Goal: Information Seeking & Learning: Check status

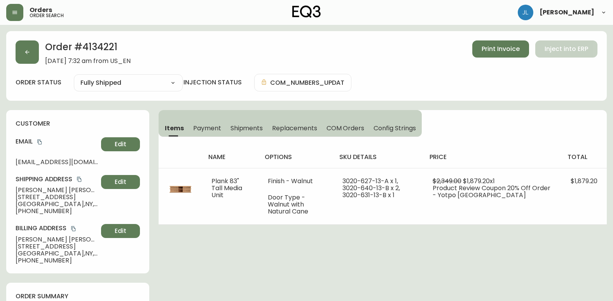
select select "FULLY_SHIPPED"
click at [28, 55] on icon "button" at bounding box center [27, 52] width 6 height 6
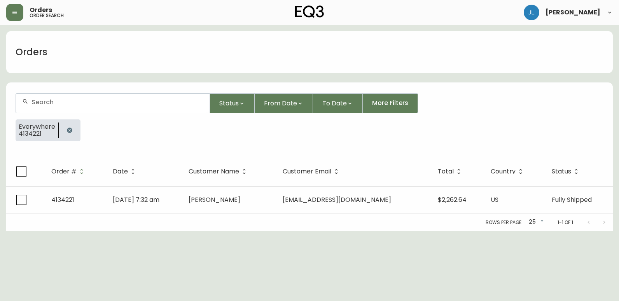
click at [67, 127] on icon "button" at bounding box center [69, 130] width 6 height 6
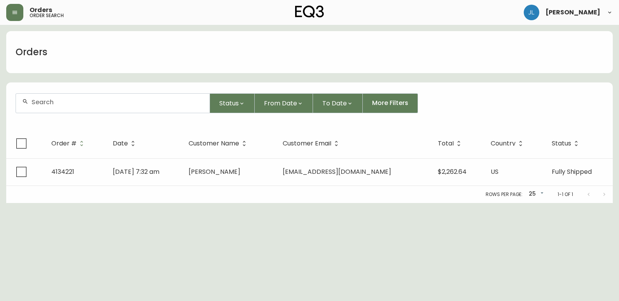
click at [86, 105] on input "text" at bounding box center [117, 101] width 172 height 7
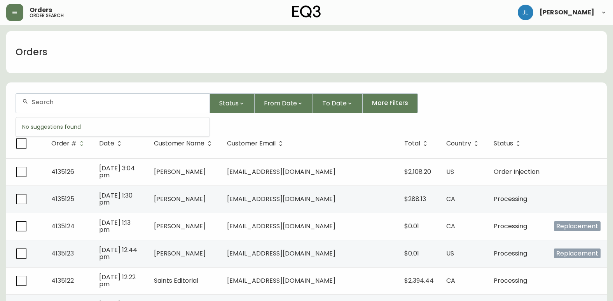
paste input "4132112"
type input "4132112"
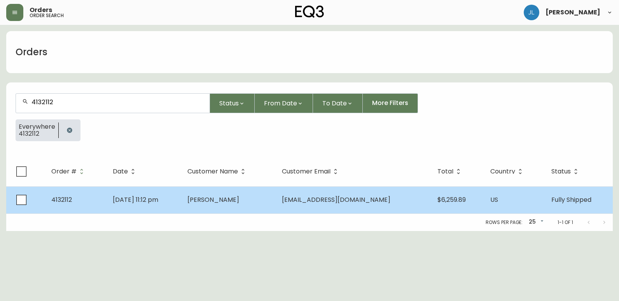
click at [414, 195] on td "[EMAIL_ADDRESS][DOMAIN_NAME]" at bounding box center [353, 199] width 156 height 27
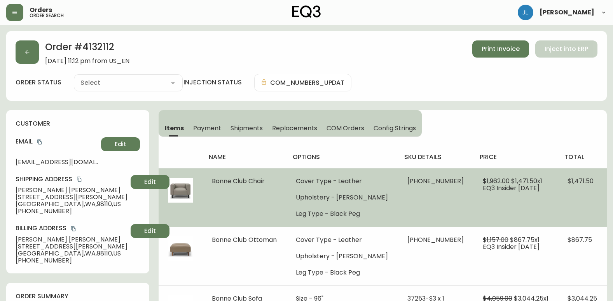
type input "Fully Shipped"
select select "FULLY_SHIPPED"
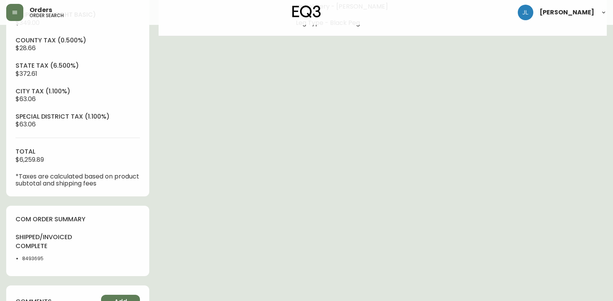
scroll to position [389, 0]
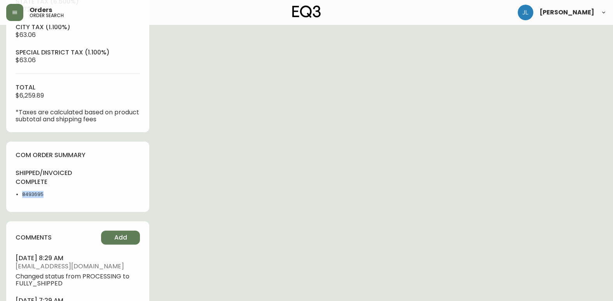
drag, startPoint x: 35, startPoint y: 197, endPoint x: 16, endPoint y: 199, distance: 19.1
click at [16, 199] on div "shipped/invoiced complete 8493695" at bounding box center [45, 186] width 58 height 34
copy li "8493695"
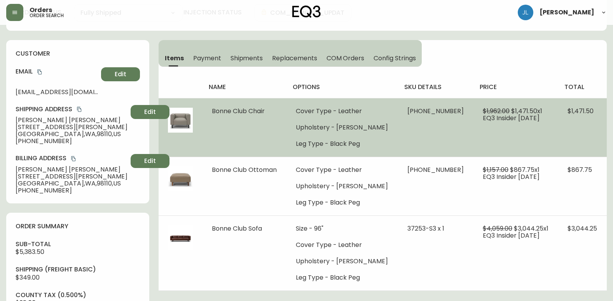
scroll to position [117, 0]
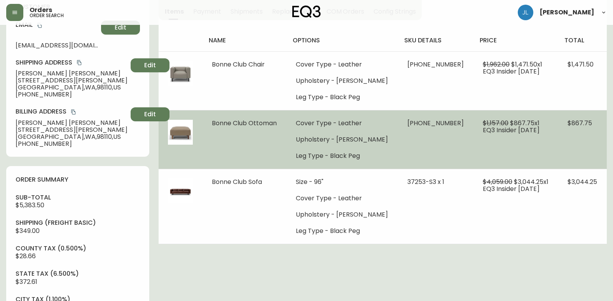
drag, startPoint x: 284, startPoint y: 125, endPoint x: 207, endPoint y: 127, distance: 77.3
click at [207, 127] on td "Bonne Club Ottoman" at bounding box center [244, 139] width 84 height 59
copy span "Bonne Club Ottoman"
drag, startPoint x: 445, startPoint y: 123, endPoint x: 406, endPoint y: 124, distance: 39.2
click at [406, 124] on td "[PHONE_NUMBER]" at bounding box center [435, 139] width 75 height 59
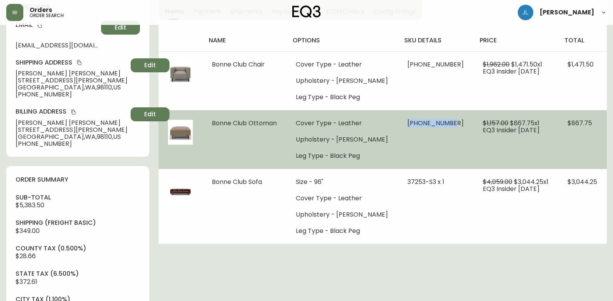
copy span "[PHONE_NUMBER]"
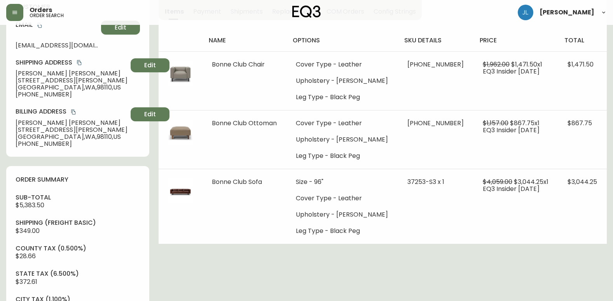
click at [509, 270] on div "Order # 4132112 [DATE] 11:12 pm from US_EN Print Invoice Inject into ERP order …" at bounding box center [306, 294] width 600 height 758
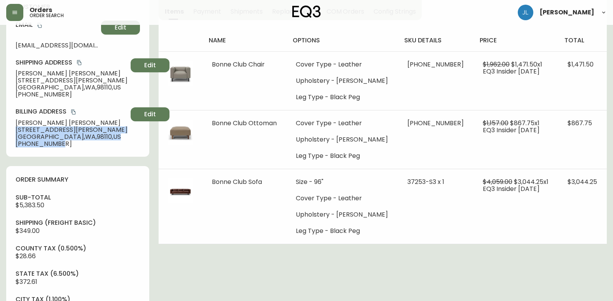
drag, startPoint x: 13, startPoint y: 130, endPoint x: 122, endPoint y: 142, distance: 109.5
click at [122, 142] on div "customer Email [EMAIL_ADDRESS][DOMAIN_NAME] Edit Shipping Address [PERSON_NAME]…" at bounding box center [77, 74] width 143 height 163
copy div "[STREET_ADDRESS] [PHONE_NUMBER] Edit"
drag, startPoint x: 75, startPoint y: 151, endPoint x: 60, endPoint y: 147, distance: 15.6
click at [74, 151] on div "customer Email [EMAIL_ADDRESS][DOMAIN_NAME] Edit Shipping Address [PERSON_NAME]…" at bounding box center [77, 74] width 143 height 163
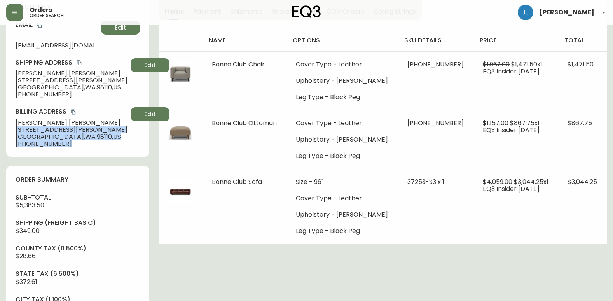
click at [61, 145] on span "[PHONE_NUMBER]" at bounding box center [72, 143] width 112 height 7
drag, startPoint x: 54, startPoint y: 145, endPoint x: 12, endPoint y: 123, distance: 47.1
click at [12, 123] on div "customer Email [EMAIL_ADDRESS][DOMAIN_NAME] Edit Shipping Address [PERSON_NAME]…" at bounding box center [77, 74] width 143 height 163
drag, startPoint x: 12, startPoint y: 123, endPoint x: 66, endPoint y: 125, distance: 54.1
click at [75, 132] on span "[STREET_ADDRESS][PERSON_NAME]" at bounding box center [72, 129] width 112 height 7
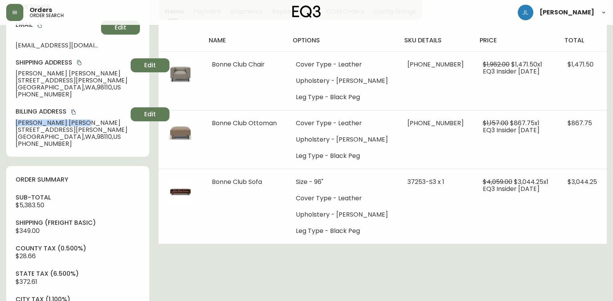
drag, startPoint x: 64, startPoint y: 123, endPoint x: -2, endPoint y: 123, distance: 66.1
click at [0, 123] on html "Orders order search [PERSON_NAME] Order # 4132112 [DATE] 11:12 pm from US_EN Pr…" at bounding box center [306, 278] width 613 height 790
copy span "[PERSON_NAME]"
drag, startPoint x: 54, startPoint y: 142, endPoint x: 21, endPoint y: 142, distance: 32.6
click at [21, 142] on span "+13233810710" at bounding box center [72, 143] width 112 height 7
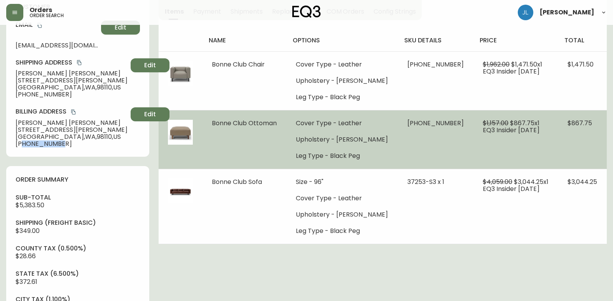
copy span "3233810710"
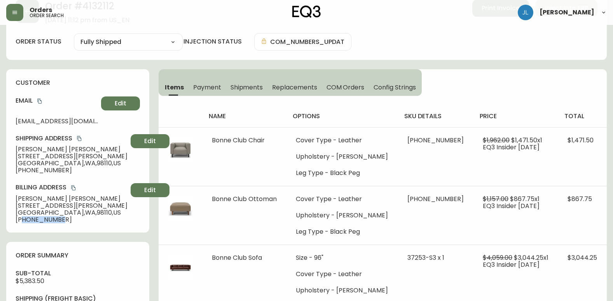
scroll to position [0, 0]
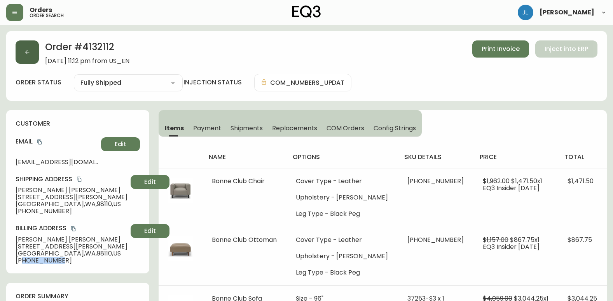
click at [28, 49] on button "button" at bounding box center [27, 51] width 23 height 23
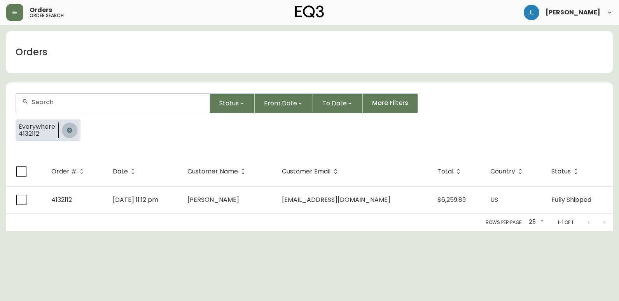
drag, startPoint x: 68, startPoint y: 130, endPoint x: 79, endPoint y: 128, distance: 11.0
click at [68, 129] on icon "button" at bounding box center [69, 130] width 6 height 6
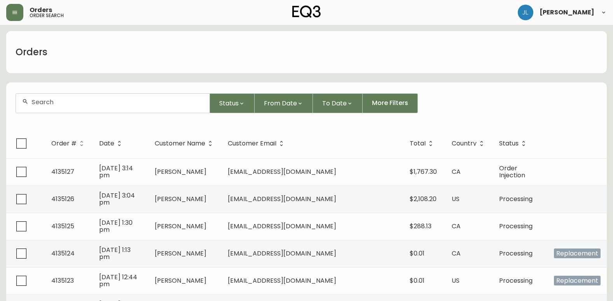
click at [109, 99] on input "text" at bounding box center [117, 101] width 172 height 7
paste input "4134221"
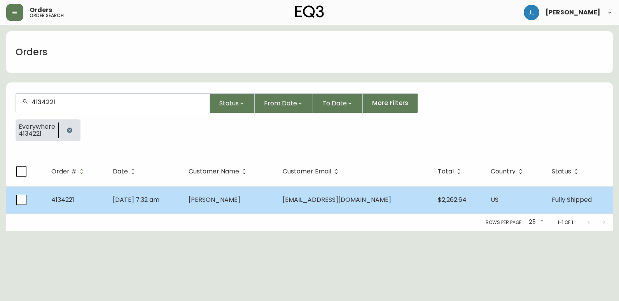
type input "4134221"
click at [182, 204] on td "Jul 19 2025, 7:32 am" at bounding box center [144, 199] width 76 height 27
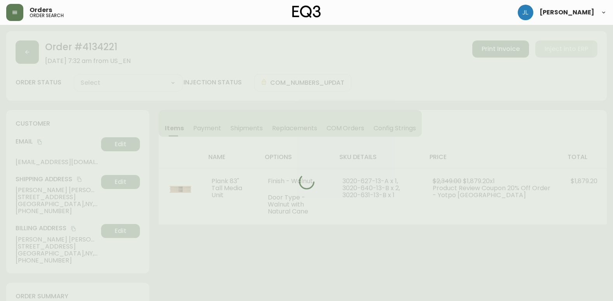
type input "Fully Shipped"
select select "FULLY_SHIPPED"
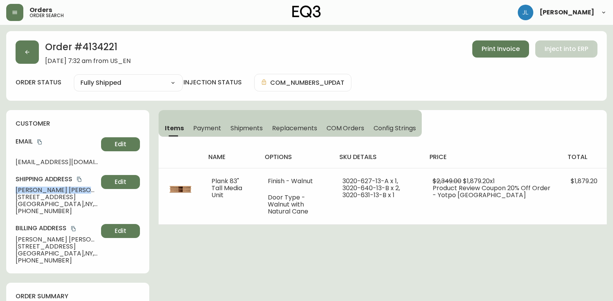
drag, startPoint x: 14, startPoint y: 190, endPoint x: 74, endPoint y: 192, distance: 59.9
click at [74, 192] on div "customer Email alexlkalman@gmail.com Edit Shipping Address Alexander Kalman 491…" at bounding box center [77, 191] width 143 height 163
copy span "Alexander Kalman"
drag, startPoint x: 15, startPoint y: 195, endPoint x: 62, endPoint y: 197, distance: 47.1
click at [62, 197] on div "customer Email alexlkalman@gmail.com Edit Shipping Address Alexander Kalman 491…" at bounding box center [77, 191] width 143 height 163
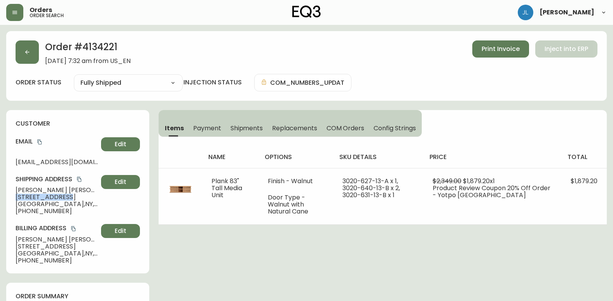
copy span "[STREET_ADDRESS]"
drag, startPoint x: 67, startPoint y: 195, endPoint x: 91, endPoint y: 197, distance: 24.1
click at [91, 197] on span "491 Keap Street, Apt 9B" at bounding box center [57, 196] width 82 height 7
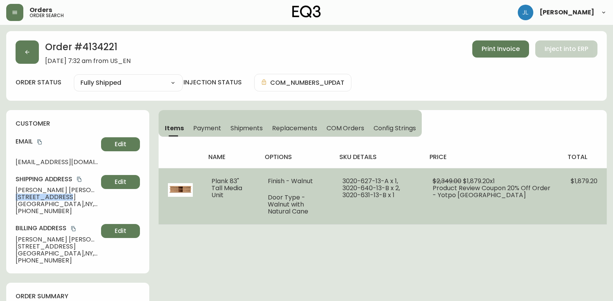
copy span "Apt 9B"
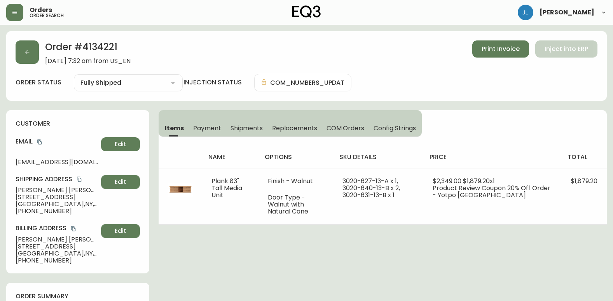
drag, startPoint x: 56, startPoint y: 204, endPoint x: 66, endPoint y: 204, distance: 10.9
click at [66, 204] on span "Brooklyn , NY , 11211 , US" at bounding box center [57, 203] width 82 height 7
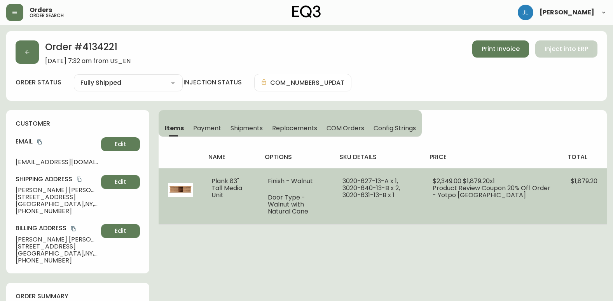
copy span "11211"
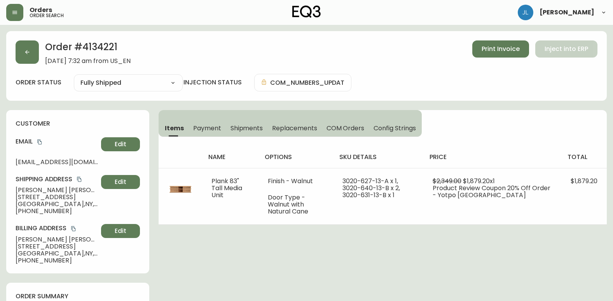
drag, startPoint x: 15, startPoint y: 189, endPoint x: 73, endPoint y: 189, distance: 57.5
click at [73, 189] on div "customer Email alexlkalman@gmail.com Edit Shipping Address Alexander Kalman 491…" at bounding box center [77, 191] width 143 height 163
drag, startPoint x: 10, startPoint y: 196, endPoint x: 63, endPoint y: 197, distance: 53.2
click at [63, 197] on div "customer Email alexlkalman@gmail.com Edit Shipping Address Alexander Kalman 491…" at bounding box center [77, 191] width 143 height 163
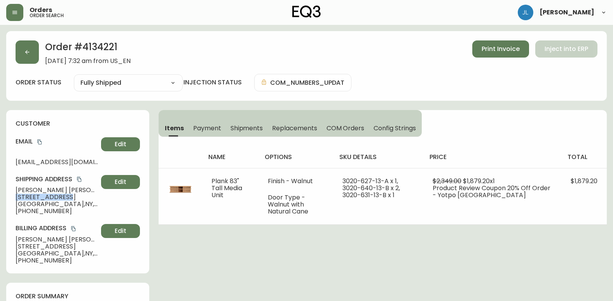
drag, startPoint x: 87, startPoint y: 197, endPoint x: 66, endPoint y: 195, distance: 21.0
click at [66, 195] on span "491 Keap Street, Apt 9B" at bounding box center [57, 196] width 82 height 7
drag, startPoint x: 21, startPoint y: 210, endPoint x: 59, endPoint y: 210, distance: 38.1
click at [59, 210] on span "+16109086146" at bounding box center [57, 210] width 82 height 7
drag, startPoint x: 116, startPoint y: 48, endPoint x: 83, endPoint y: 45, distance: 33.1
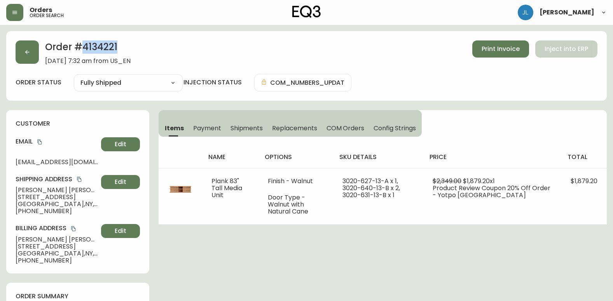
click at [83, 45] on h2 "Order # 4134221" at bounding box center [87, 48] width 85 height 17
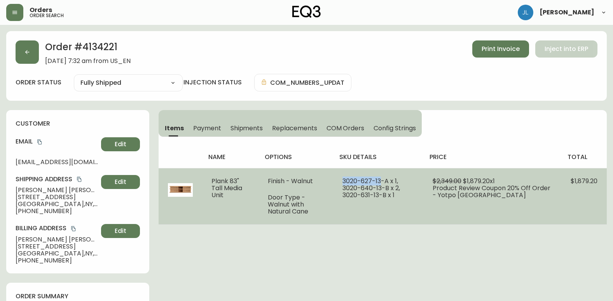
drag, startPoint x: 353, startPoint y: 181, endPoint x: 391, endPoint y: 180, distance: 38.5
click at [391, 180] on td "3020-627-13-A x 1, 3020-640-13-B x 2, 3020-631-13-B x 1" at bounding box center [378, 196] width 90 height 56
click at [358, 182] on span "3020-627-13-A x 1, 3020-640-13-B x 2, 3020-631-13-B x 1" at bounding box center [371, 187] width 58 height 23
drag, startPoint x: 352, startPoint y: 181, endPoint x: 399, endPoint y: 180, distance: 47.4
click at [399, 180] on td "3020-627-13-A x 1, 3020-640-13-B x 2, 3020-631-13-B x 1" at bounding box center [378, 196] width 90 height 56
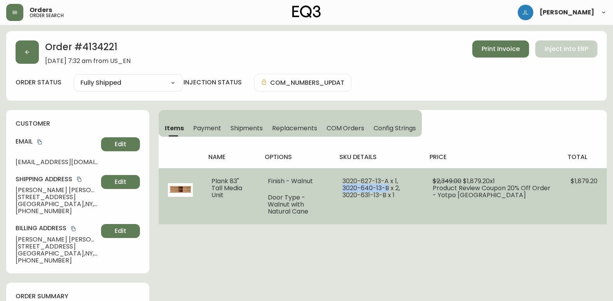
drag, startPoint x: 411, startPoint y: 181, endPoint x: 381, endPoint y: 188, distance: 30.5
click at [381, 188] on span "3020-627-13-A x 1, 3020-640-13-B x 2, 3020-631-13-B x 1" at bounding box center [371, 187] width 58 height 23
drag, startPoint x: 395, startPoint y: 187, endPoint x: 357, endPoint y: 195, distance: 38.9
click at [357, 195] on span "3020-627-13-A x 1, 3020-640-13-B x 2, 3020-631-13-B x 1" at bounding box center [371, 187] width 58 height 23
click at [400, 192] on span "3020-627-13-A x 1, 3020-640-13-B x 2, 3020-631-13-B x 1" at bounding box center [371, 187] width 58 height 23
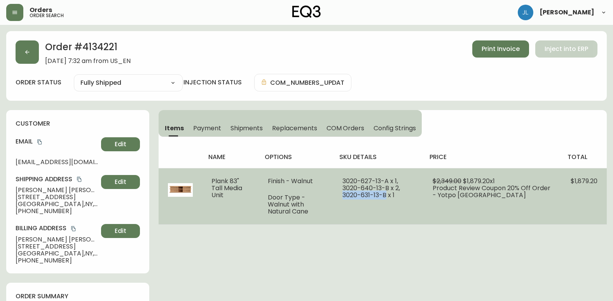
drag, startPoint x: 395, startPoint y: 187, endPoint x: 357, endPoint y: 198, distance: 39.3
click at [357, 198] on span "3020-627-13-A x 1, 3020-640-13-B x 2, 3020-631-13-B x 1" at bounding box center [371, 187] width 58 height 23
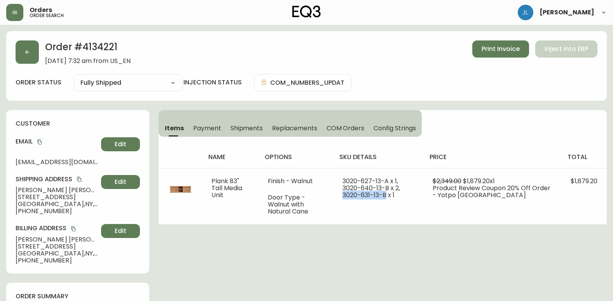
click at [209, 125] on span "Payment" at bounding box center [207, 128] width 28 height 8
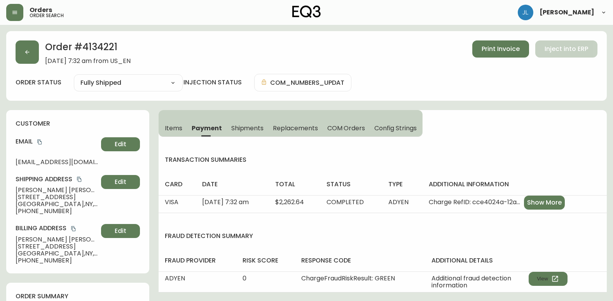
click at [174, 130] on span "Items" at bounding box center [173, 128] width 17 height 8
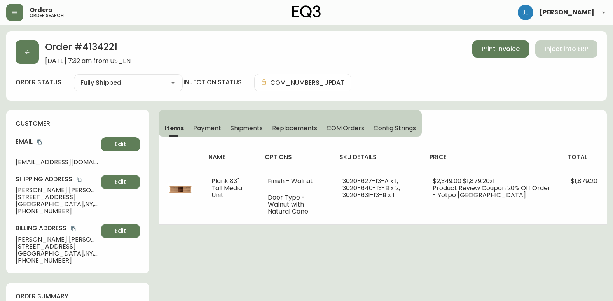
click at [496, 46] on span "Print Invoice" at bounding box center [500, 49] width 38 height 9
click at [237, 128] on span "Shipments" at bounding box center [246, 128] width 33 height 8
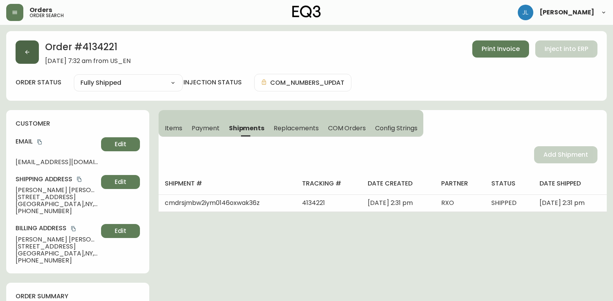
click at [28, 52] on icon "button" at bounding box center [27, 52] width 6 height 6
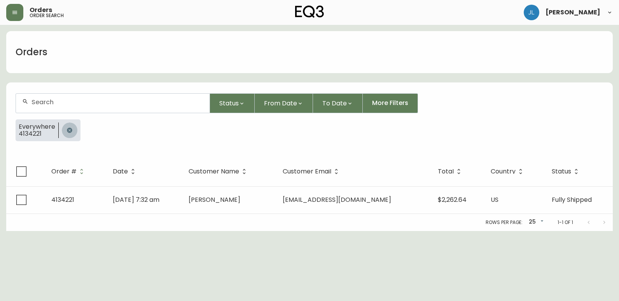
click at [70, 129] on icon "button" at bounding box center [69, 129] width 5 height 5
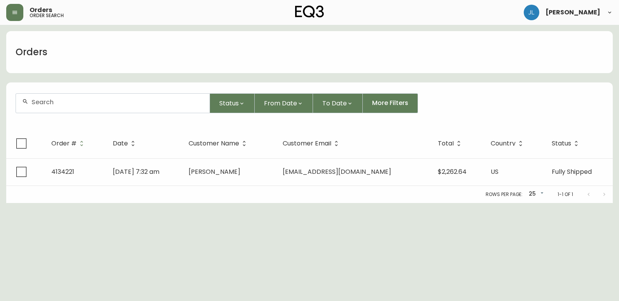
click at [73, 96] on div at bounding box center [112, 103] width 193 height 19
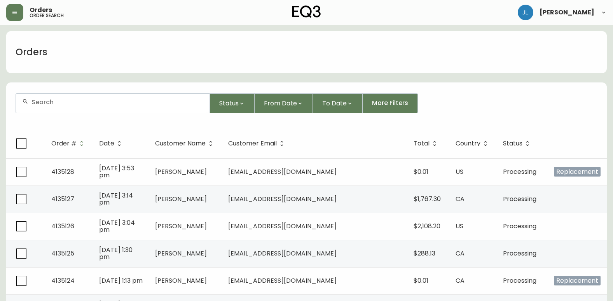
paste input "jnylundberg@gmail.com"
type input "jnylundberg@gmail.com"
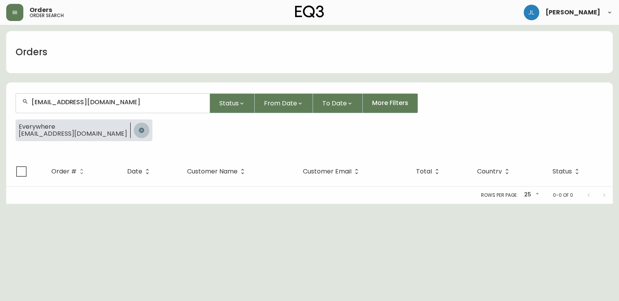
click at [139, 131] on icon "button" at bounding box center [141, 129] width 5 height 5
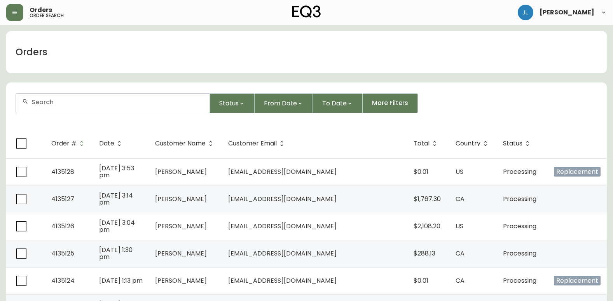
click at [118, 98] on div at bounding box center [112, 103] width 193 height 19
paste input "hube.lee@gmail.com"
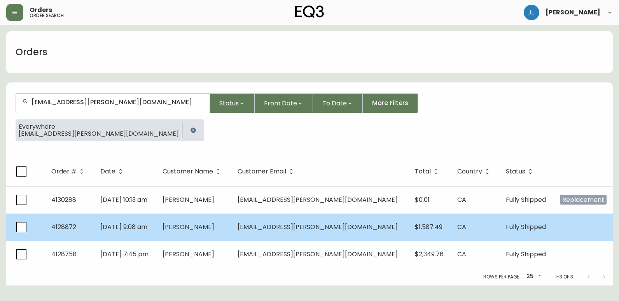
type input "hube.lee@gmail.com"
click at [231, 229] on td "Hubert Lee" at bounding box center [193, 226] width 75 height 27
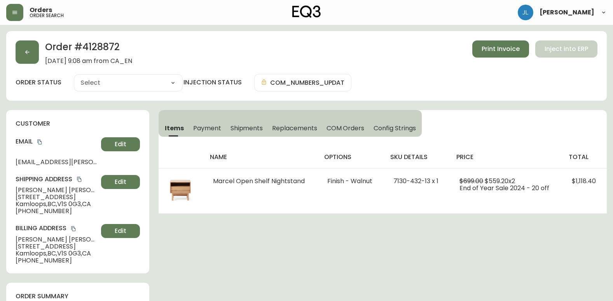
type input "Fully Shipped"
select select "FULLY_SHIPPED"
click at [14, 16] on button "button" at bounding box center [14, 12] width 17 height 17
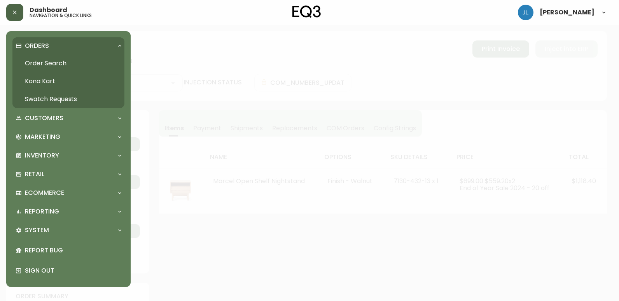
click at [14, 16] on button "button" at bounding box center [14, 12] width 17 height 17
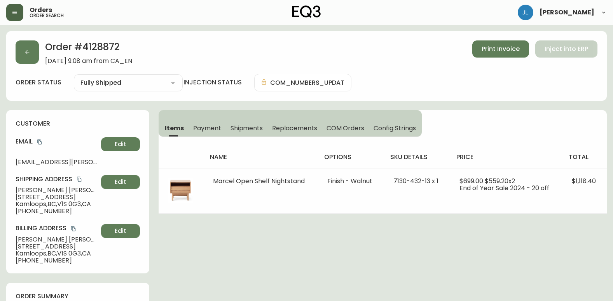
click at [17, 16] on button "button" at bounding box center [14, 12] width 17 height 17
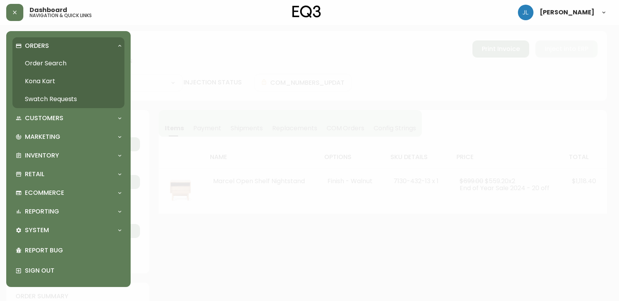
click at [56, 98] on link "Swatch Requests" at bounding box center [68, 99] width 112 height 18
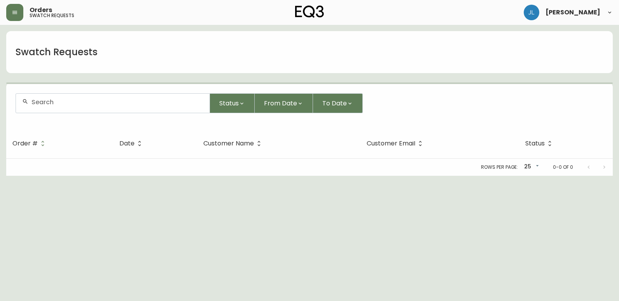
click at [107, 103] on input "text" at bounding box center [117, 101] width 172 height 7
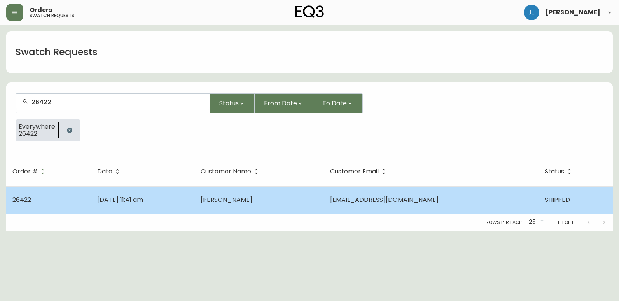
type input "26422"
click at [194, 205] on td "Aug 19 2025, 11:41 am" at bounding box center [142, 199] width 103 height 27
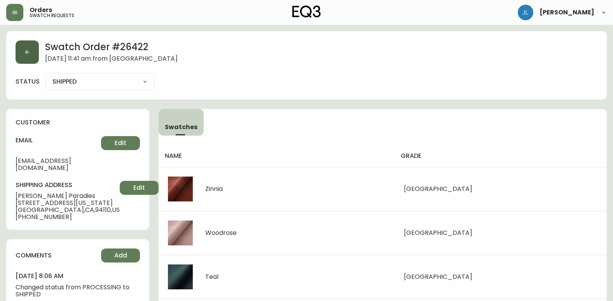
click at [28, 50] on icon "button" at bounding box center [27, 52] width 6 height 6
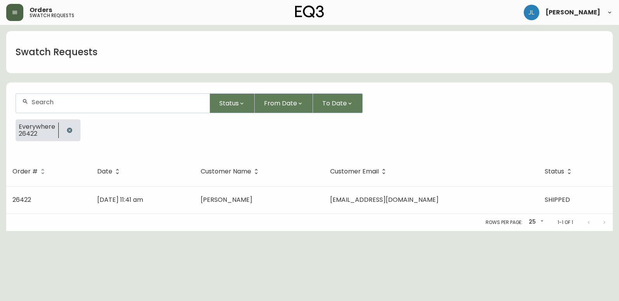
click at [17, 7] on button "button" at bounding box center [14, 12] width 17 height 17
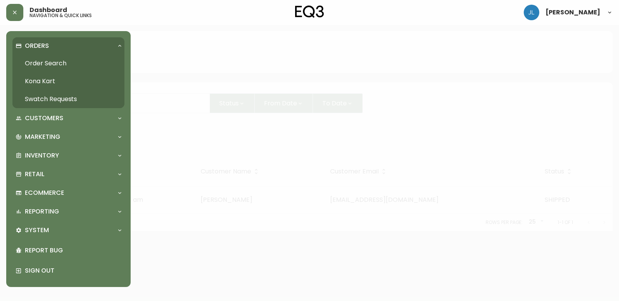
click at [55, 60] on link "Order Search" at bounding box center [68, 63] width 112 height 18
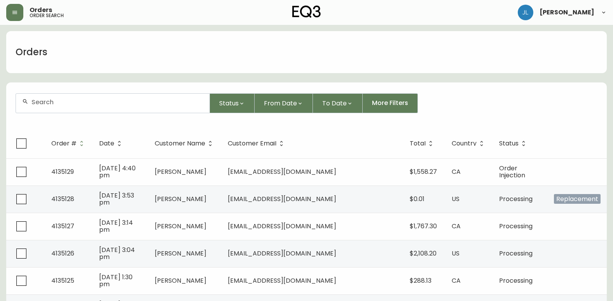
click at [109, 103] on input "text" at bounding box center [117, 101] width 172 height 7
paste input "4134221"
type input "4134221"
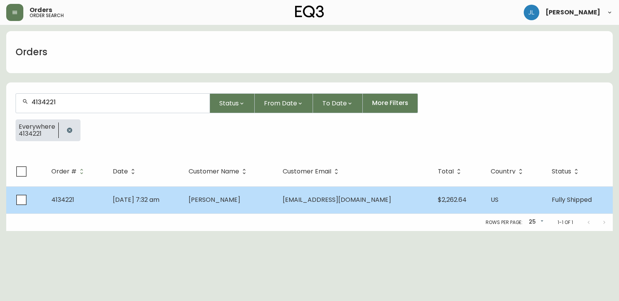
click at [228, 207] on td "Alexander Kalman" at bounding box center [229, 199] width 94 height 27
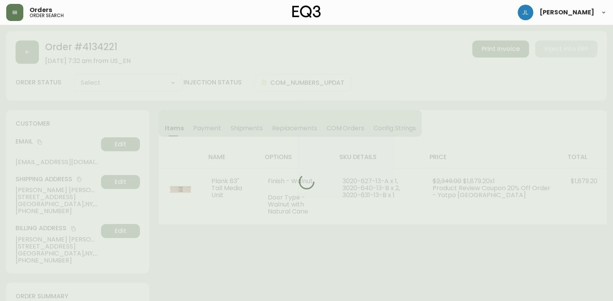
type input "Fully Shipped"
select select "FULLY_SHIPPED"
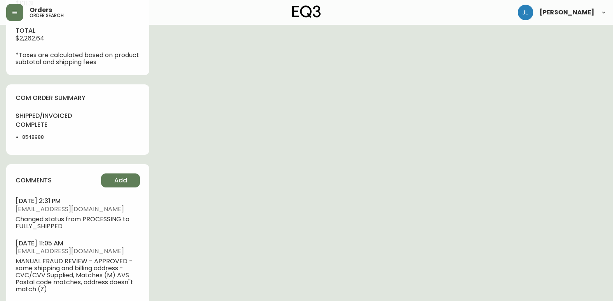
scroll to position [459, 0]
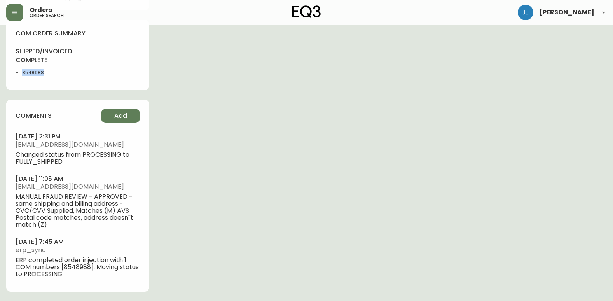
drag, startPoint x: 49, startPoint y: 73, endPoint x: 22, endPoint y: 70, distance: 27.0
click at [22, 70] on ul "8548988" at bounding box center [45, 72] width 58 height 7
drag, startPoint x: 261, startPoint y: 262, endPoint x: 243, endPoint y: 256, distance: 19.2
click at [21, 99] on div "comments Add july 31, 2025 at 2:31 pm npereira@eq3.ca Changed status from PROCE…" at bounding box center [77, 195] width 143 height 192
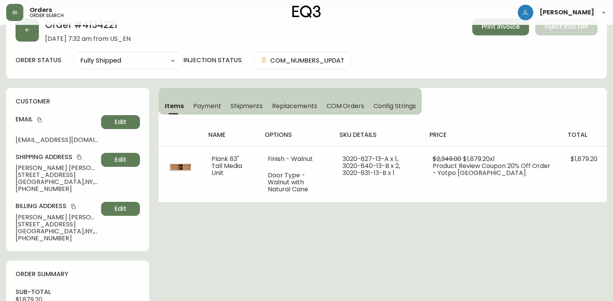
scroll to position [0, 0]
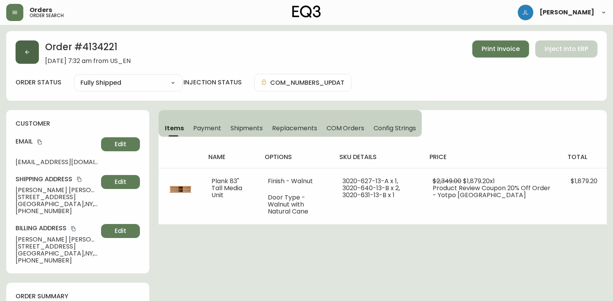
click at [30, 50] on icon "button" at bounding box center [27, 52] width 6 height 6
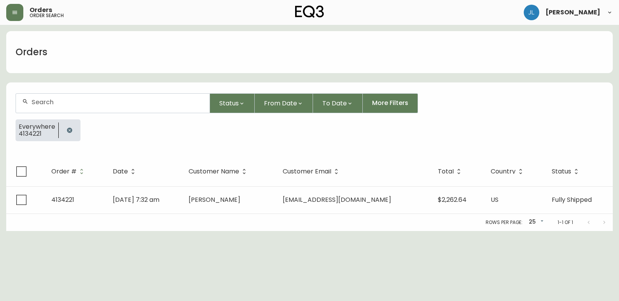
click at [69, 131] on icon "button" at bounding box center [69, 130] width 6 height 6
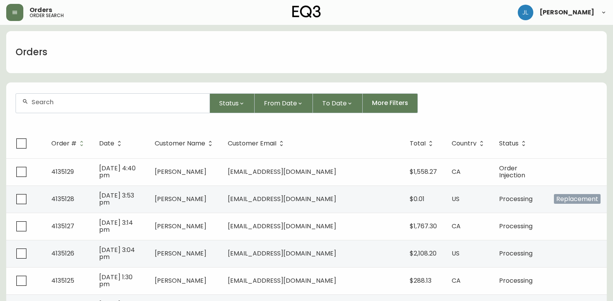
click at [73, 103] on input "text" at bounding box center [117, 101] width 172 height 7
paste input "shahrzad.mnb@gmail.com"
type input "shahrzad.mnb@gmail.com"
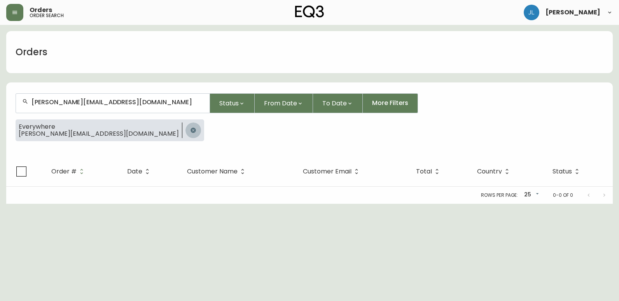
click at [190, 129] on icon "button" at bounding box center [192, 129] width 5 height 5
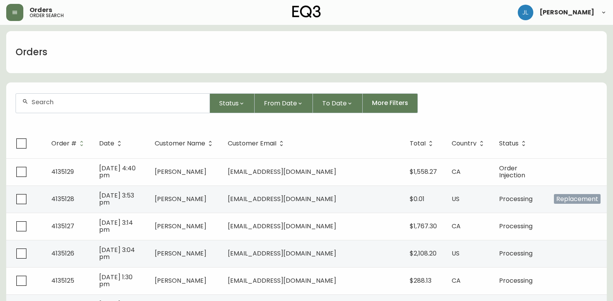
drag, startPoint x: 38, startPoint y: 96, endPoint x: 37, endPoint y: 100, distance: 4.7
click at [38, 97] on div at bounding box center [112, 103] width 193 height 19
click at [36, 101] on input "text" at bounding box center [117, 101] width 172 height 7
paste input "Shahrzad"
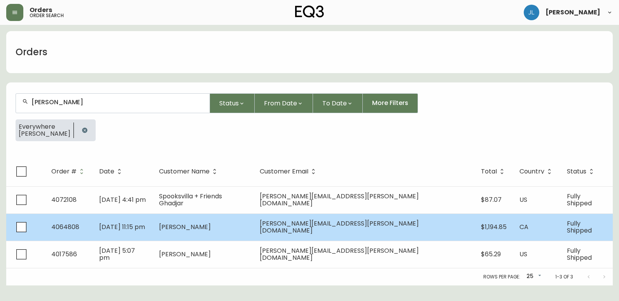
type input "Shahrzad"
click at [253, 228] on td "Shahrzad Mansouri" at bounding box center [203, 226] width 101 height 27
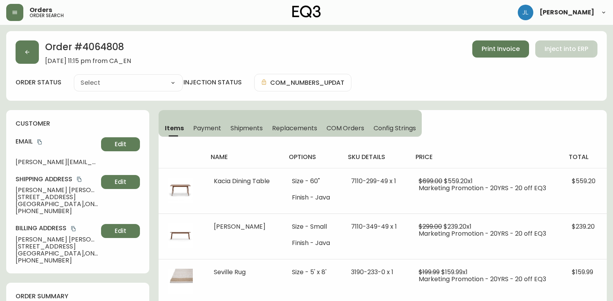
type input "Fully Shipped"
select select "FULLY_SHIPPED"
click at [32, 48] on button "button" at bounding box center [27, 51] width 23 height 23
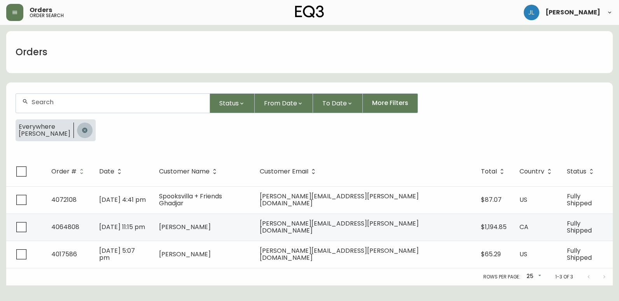
click at [82, 128] on icon "button" at bounding box center [84, 129] width 5 height 5
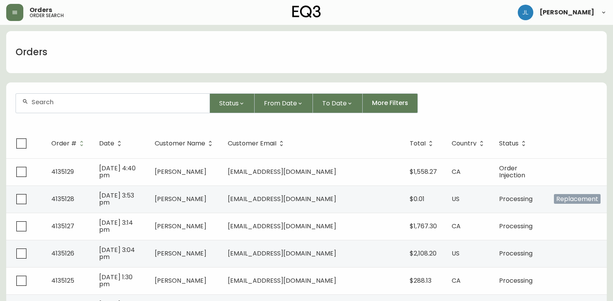
click at [133, 100] on input "text" at bounding box center [117, 101] width 172 height 7
paste input "jocelynedejesus2@gmail.com"
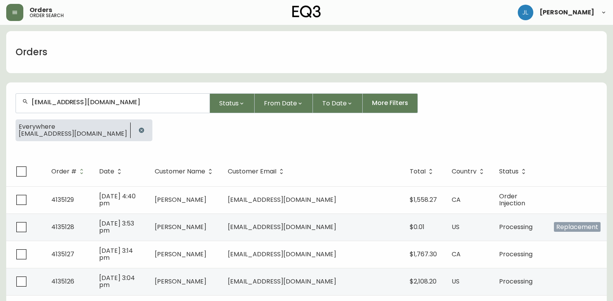
type input "jocelynedejesus2@gmail.com"
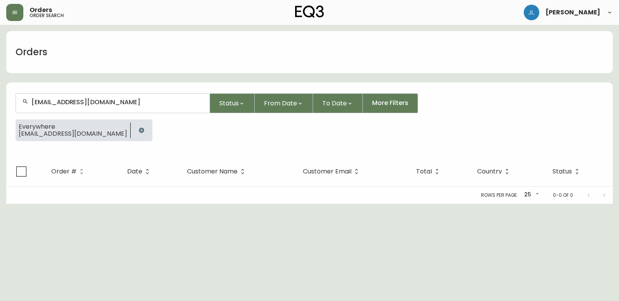
click at [52, 204] on html "Orders order search Jennyfer Lepage Orders jocelynedejesus2@gmail.com Status Fr…" at bounding box center [309, 102] width 619 height 204
drag, startPoint x: 124, startPoint y: 127, endPoint x: 132, endPoint y: 115, distance: 14.9
click at [134, 127] on button "button" at bounding box center [142, 130] width 16 height 16
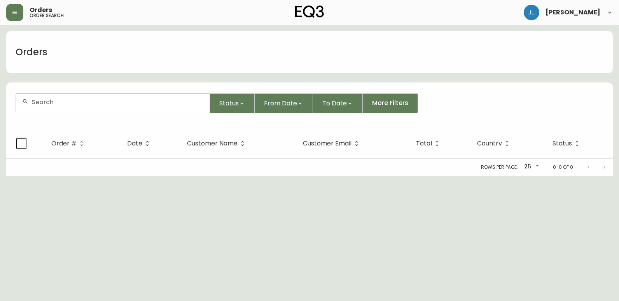
click at [136, 106] on div at bounding box center [112, 103] width 193 height 19
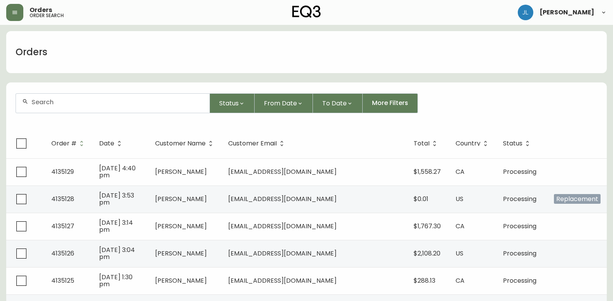
paste input "rachelemjin@gmail.com"
type input "rachelemjin@gmail.com"
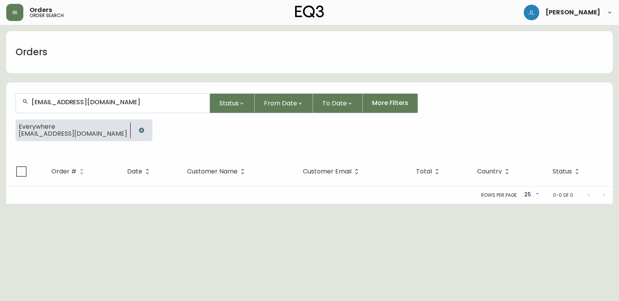
click at [138, 127] on icon "button" at bounding box center [141, 130] width 6 height 6
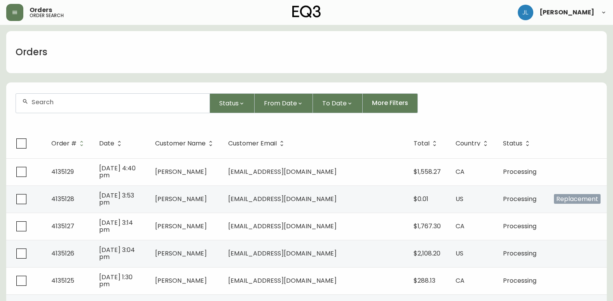
drag, startPoint x: 53, startPoint y: 111, endPoint x: 53, endPoint y: 102, distance: 9.3
click at [53, 111] on div at bounding box center [112, 103] width 193 height 19
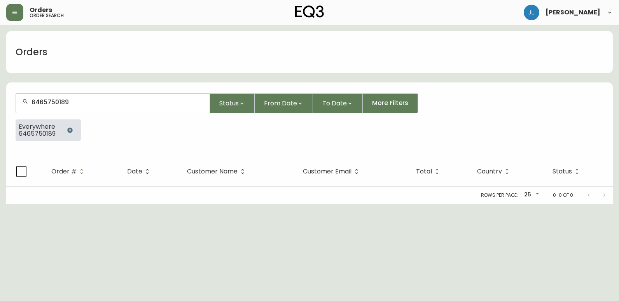
type input "6465750189"
click at [66, 131] on button "button" at bounding box center [70, 130] width 16 height 16
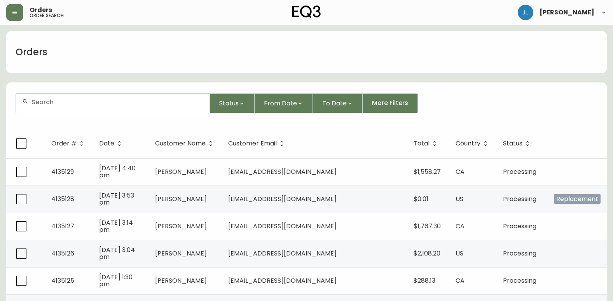
click at [52, 98] on div at bounding box center [112, 103] width 193 height 19
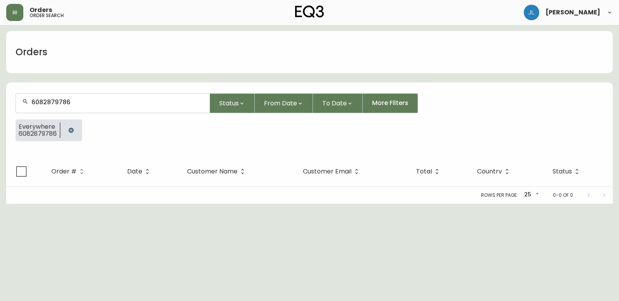
type input "6082879786"
click at [72, 129] on icon "button" at bounding box center [70, 129] width 5 height 5
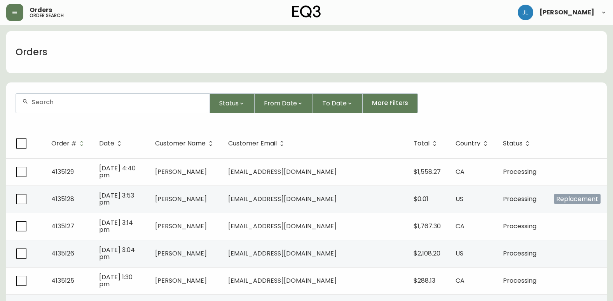
click at [105, 104] on input "text" at bounding box center [117, 101] width 172 height 7
type input "Ted Singles"
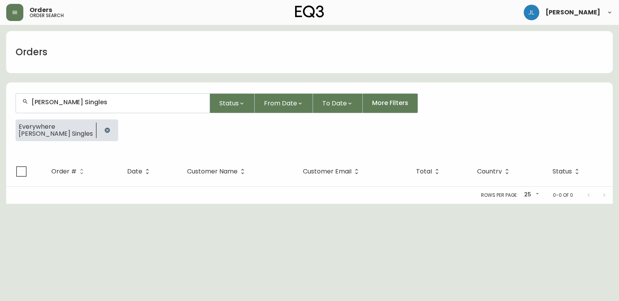
click at [104, 127] on icon "button" at bounding box center [107, 130] width 6 height 6
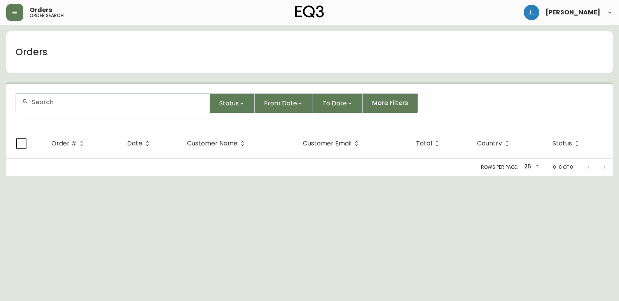
click at [77, 106] on div at bounding box center [112, 103] width 193 height 19
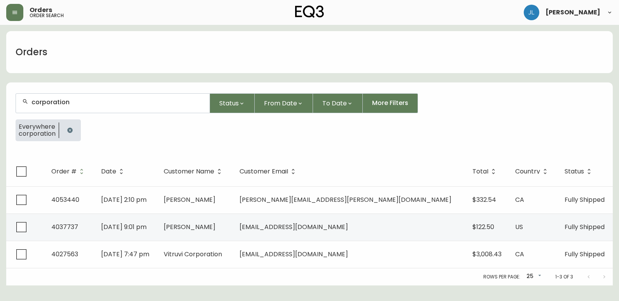
drag, startPoint x: 161, startPoint y: 110, endPoint x: 96, endPoint y: 130, distance: 68.6
click at [156, 110] on div "corporation" at bounding box center [112, 103] width 193 height 19
type input "corporation"
click at [69, 128] on icon "button" at bounding box center [69, 129] width 5 height 5
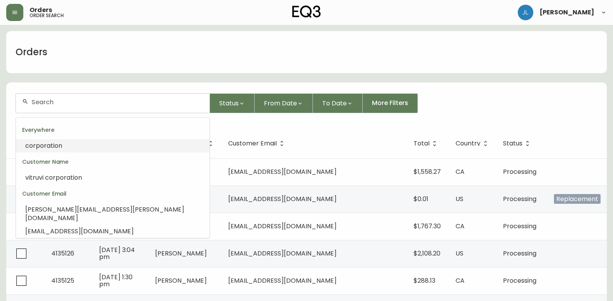
click at [44, 104] on input "text" at bounding box center [117, 101] width 172 height 7
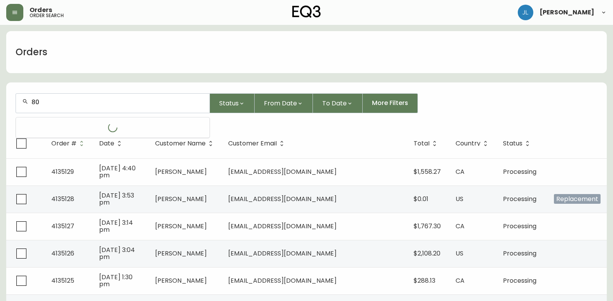
type input "8"
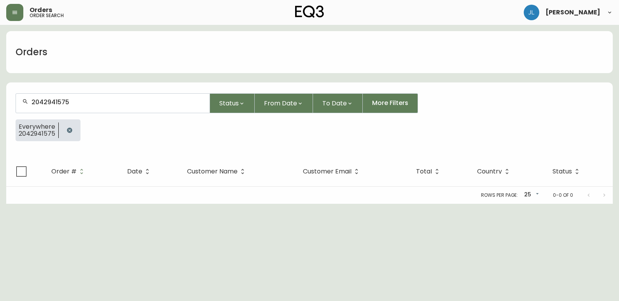
type input "2042941575"
click at [71, 131] on icon "button" at bounding box center [69, 129] width 5 height 5
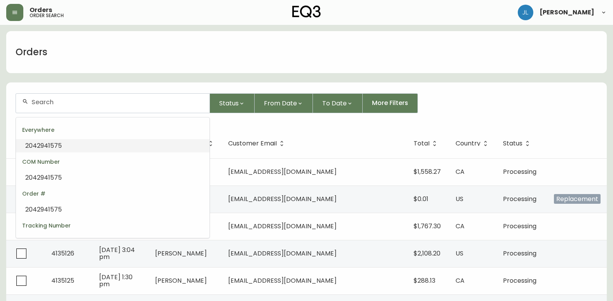
click at [96, 105] on input "text" at bounding box center [117, 101] width 172 height 7
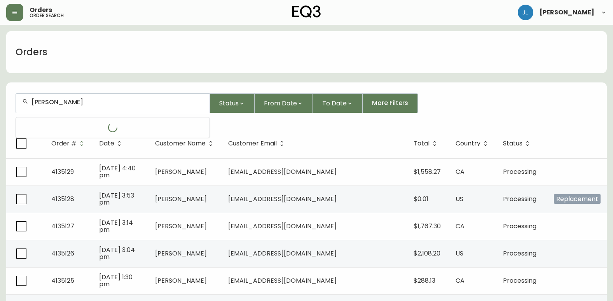
type input "patty christie"
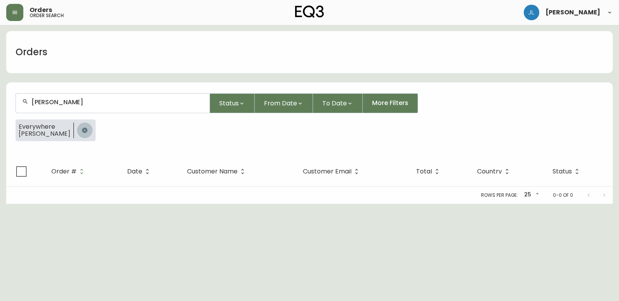
click at [77, 127] on button "button" at bounding box center [85, 130] width 16 height 16
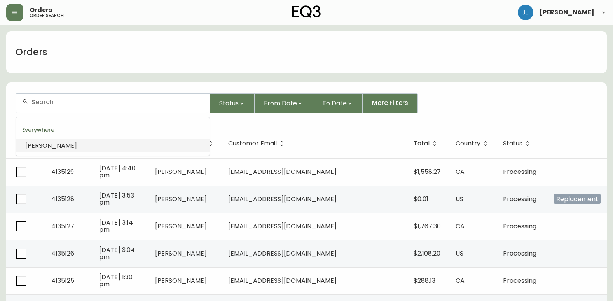
click at [48, 104] on input "text" at bounding box center [117, 101] width 172 height 7
paste input "DOUG CHRISTIE"
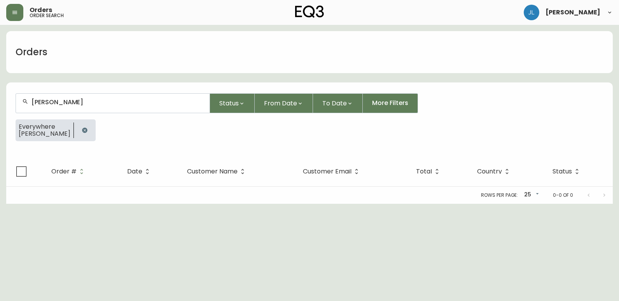
type input "DOUG CHRISTIE"
click at [82, 131] on icon "button" at bounding box center [84, 129] width 5 height 5
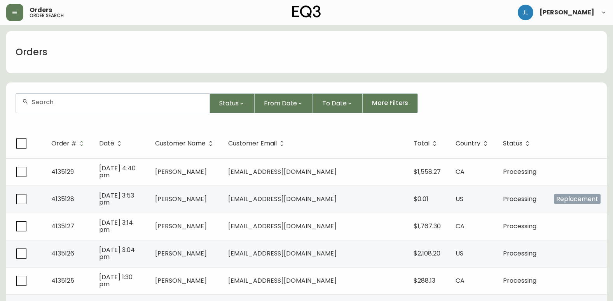
click at [62, 100] on input "text" at bounding box center [117, 101] width 172 height 7
paste input "dougchristie004@gmail.com"
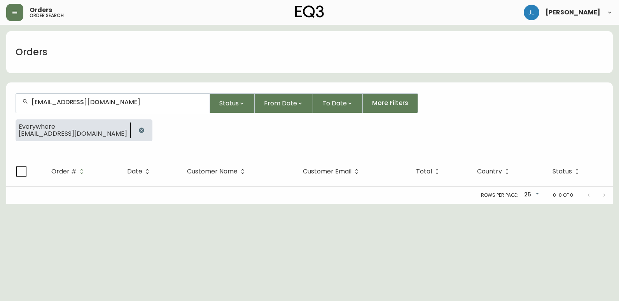
type input "dougchristie004@gmail.com"
click at [139, 130] on icon "button" at bounding box center [141, 129] width 5 height 5
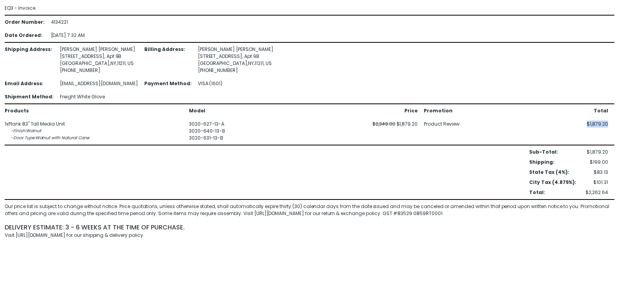
drag, startPoint x: 608, startPoint y: 127, endPoint x: 619, endPoint y: 127, distance: 11.7
click at [618, 127] on html "EQ3 - Invoice Order Number : 4134221 Date Ordered : [DATE] 7:32 AM Shipping Add…" at bounding box center [309, 121] width 619 height 243
drag, startPoint x: 372, startPoint y: 127, endPoint x: 396, endPoint y: 129, distance: 24.2
click at [396, 129] on div "Products Model Price Promotion Total 1 x Plank 83" Tall Media Unit - Finish : W…" at bounding box center [306, 124] width 603 height 34
drag, startPoint x: 396, startPoint y: 129, endPoint x: 422, endPoint y: 159, distance: 39.9
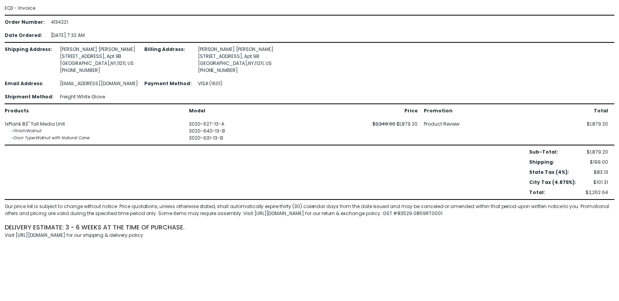
click at [422, 159] on div "Sub-Total : $1,879.20 Shipping : $199.00 Retail Delivery Fee: $0.00 State Tax (…" at bounding box center [306, 171] width 603 height 47
